Goal: Navigation & Orientation: Find specific page/section

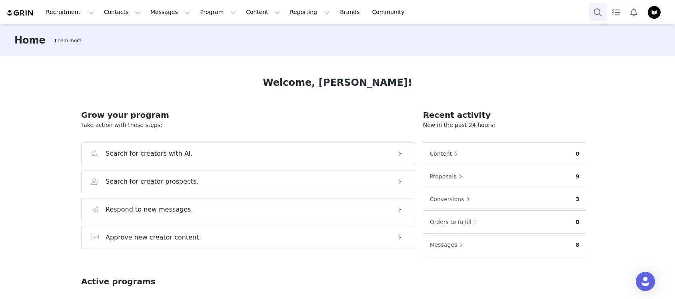
click at [600, 13] on button "Search" at bounding box center [598, 12] width 18 height 18
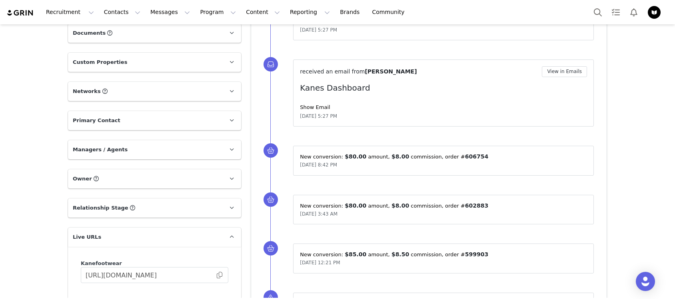
scroll to position [427, 0]
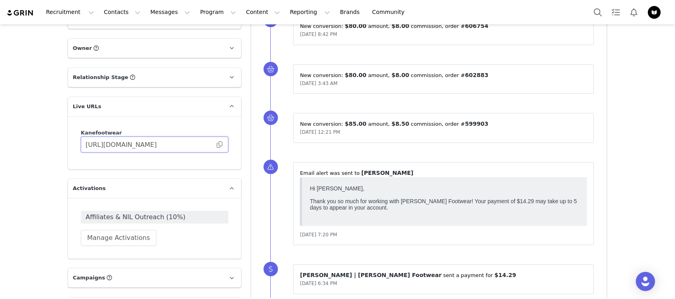
click at [212, 143] on input "https://kanefootwear.grin.live/fe6eeb71-60d7-4495-97fc-418ca4244d8d" at bounding box center [154, 145] width 147 height 16
click at [216, 145] on span at bounding box center [219, 145] width 8 height 0
